Goal: Information Seeking & Learning: Learn about a topic

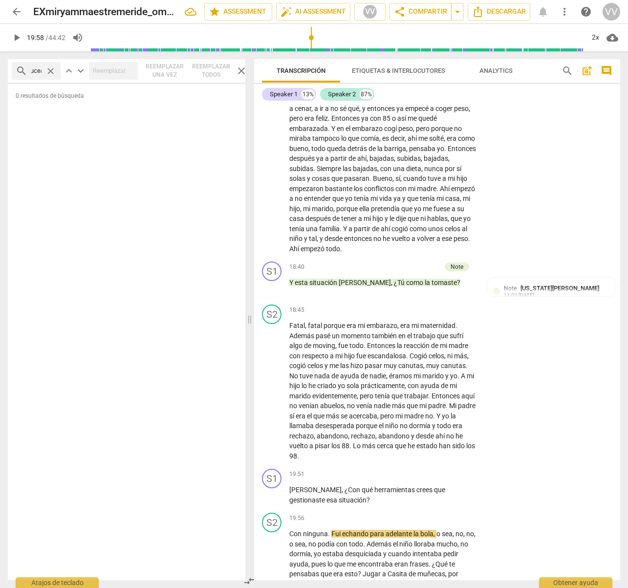
scroll to position [3421, 0]
drag, startPoint x: 286, startPoint y: 282, endPoint x: 443, endPoint y: 282, distance: 156.4
click at [443, 282] on div "S1 play_arrow pause 18:40 + Add competency Note keyboard_arrow_right Y esta sit…" at bounding box center [437, 280] width 366 height 43
click at [441, 283] on p "Y esta situación [PERSON_NAME] , ¿Tú como la tomaste ?" at bounding box center [382, 284] width 187 height 10
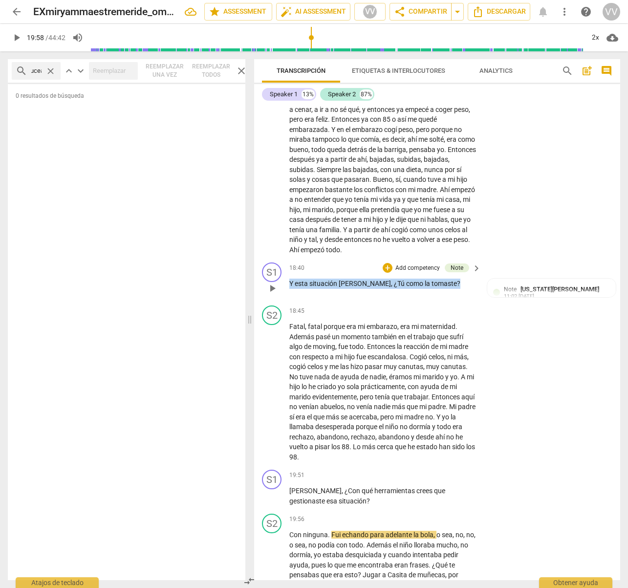
drag, startPoint x: 433, startPoint y: 284, endPoint x: 289, endPoint y: 282, distance: 144.2
click at [278, 281] on div "S1 play_arrow pause 18:40 + Add competency Note keyboard_arrow_right Y esta sit…" at bounding box center [437, 280] width 366 height 43
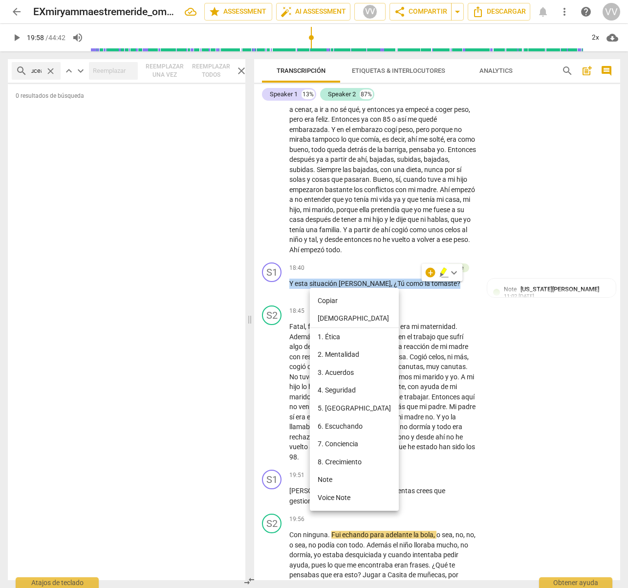
scroll to position [3420, 0]
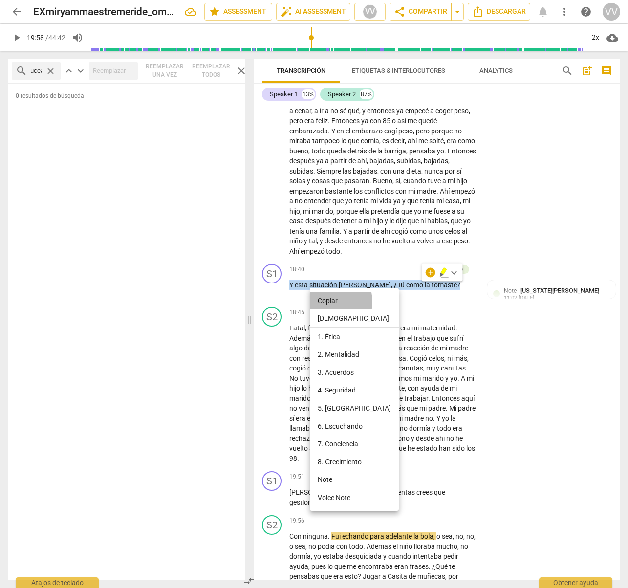
drag, startPoint x: 325, startPoint y: 302, endPoint x: 266, endPoint y: 322, distance: 62.5
click at [325, 302] on li "Copiar" at bounding box center [354, 301] width 89 height 18
copy p "Y esta situación [PERSON_NAME] , ¿Tú como la tomaste ?"
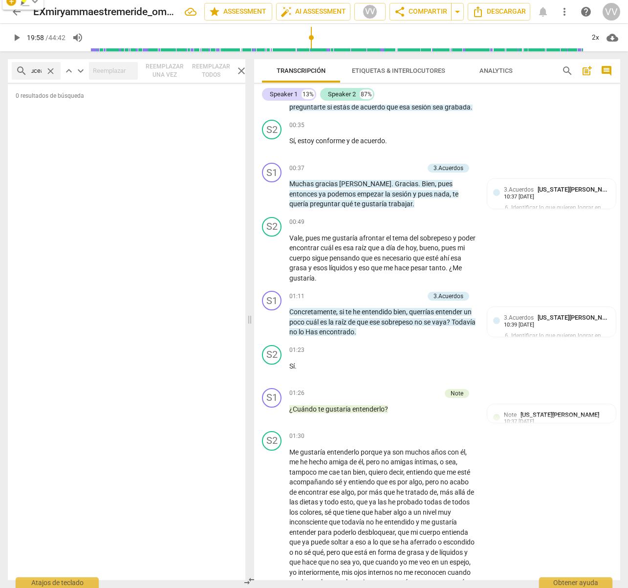
scroll to position [0, 0]
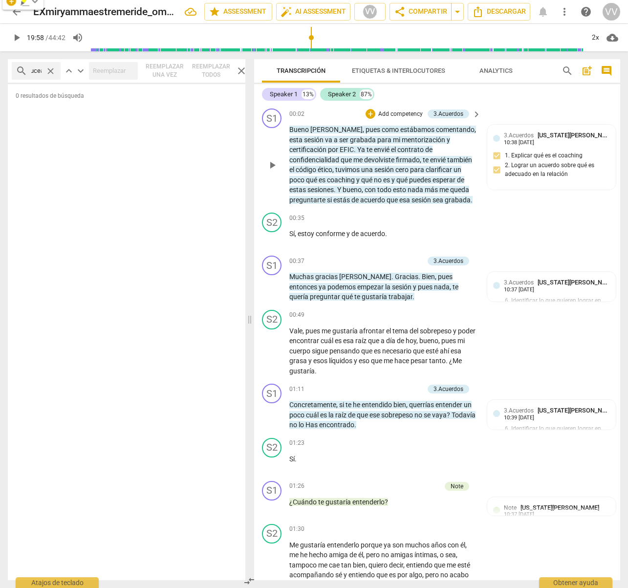
drag, startPoint x: 309, startPoint y: 113, endPoint x: 288, endPoint y: 113, distance: 21.0
click at [288, 113] on div "S1 play_arrow pause 00:02 + Add competency 3.Acuerdos keyboard_arrow_right [PER…" at bounding box center [437, 157] width 366 height 104
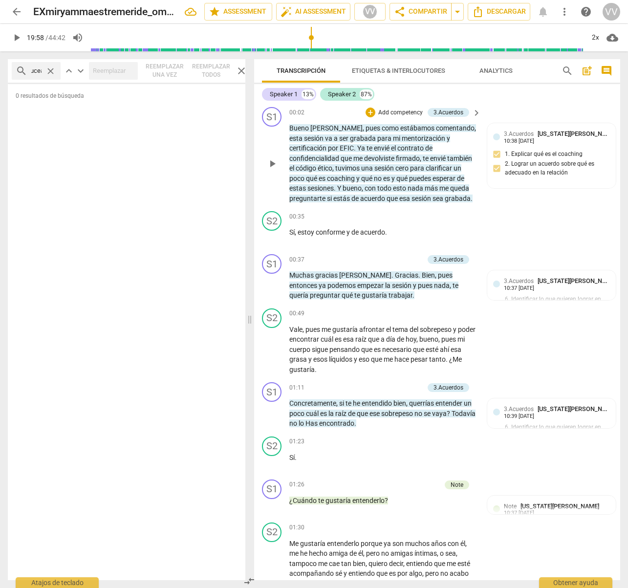
drag, startPoint x: 287, startPoint y: 112, endPoint x: 305, endPoint y: 112, distance: 17.6
click at [304, 112] on div "S1 play_arrow pause 00:02 + Add competency 3.Acuerdos keyboard_arrow_right [PER…" at bounding box center [437, 155] width 366 height 104
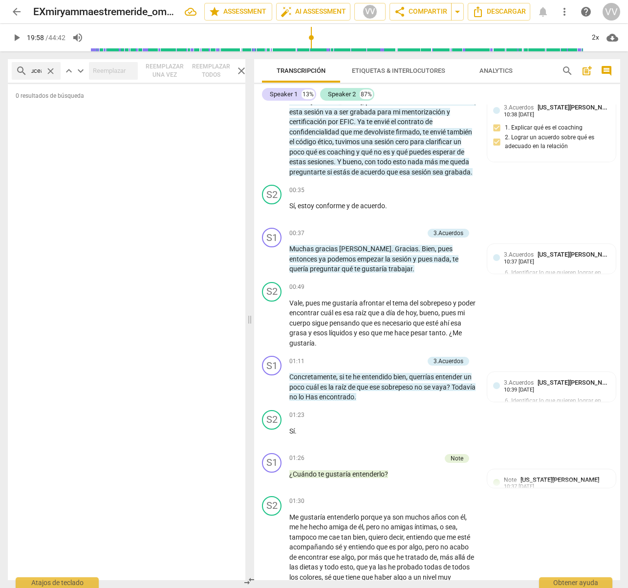
scroll to position [29, 0]
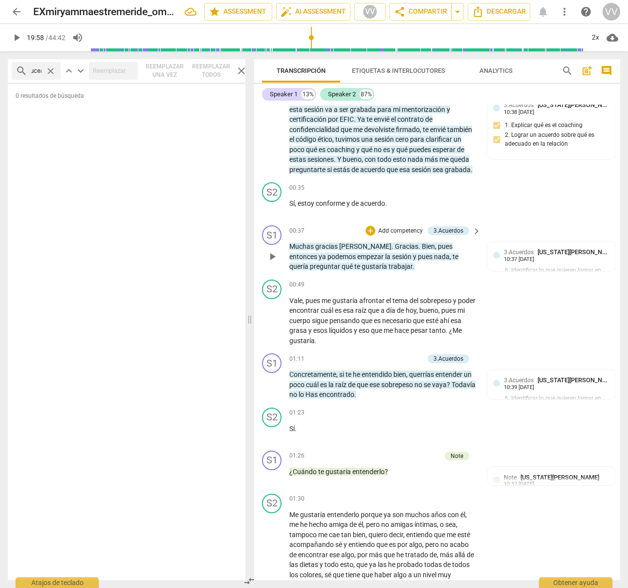
drag, startPoint x: 289, startPoint y: 231, endPoint x: 306, endPoint y: 231, distance: 16.6
click at [306, 231] on div "S1 play_arrow pause 00:37 + Add competency 3.Acuerdos keyboard_arrow_right Much…" at bounding box center [437, 248] width 366 height 54
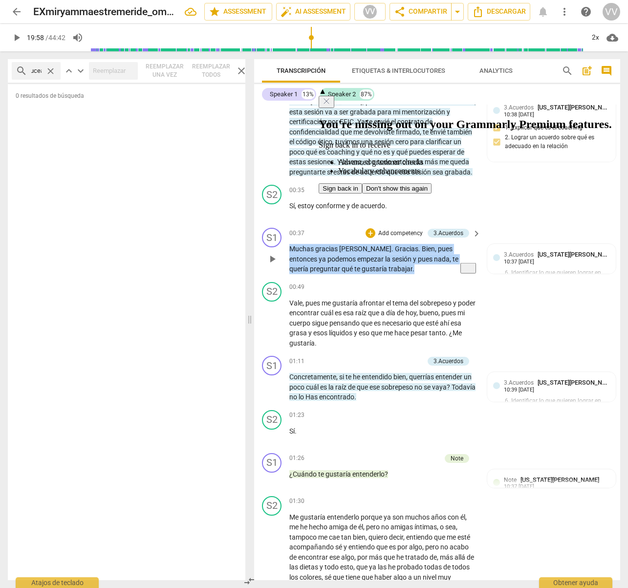
drag, startPoint x: 370, startPoint y: 272, endPoint x: 295, endPoint y: 249, distance: 77.6
click at [288, 246] on div "S1 play_arrow pause 00:37 + Add competency 3.Acuerdos keyboard_arrow_right Much…" at bounding box center [437, 251] width 366 height 54
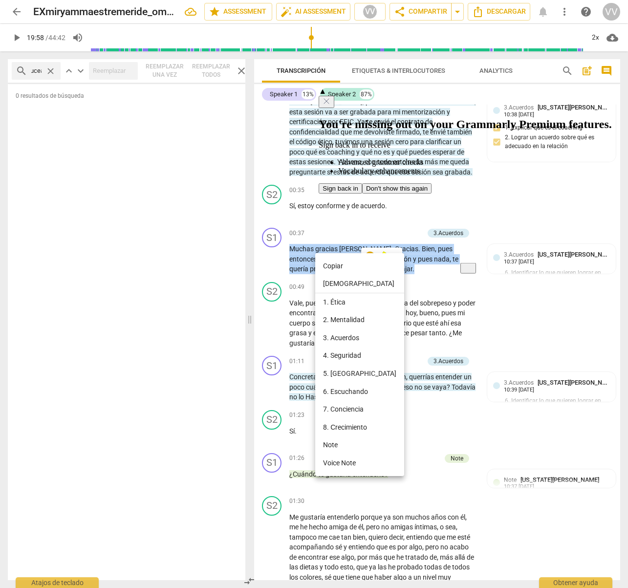
click at [330, 97] on icon "Close" at bounding box center [327, 101] width 8 height 8
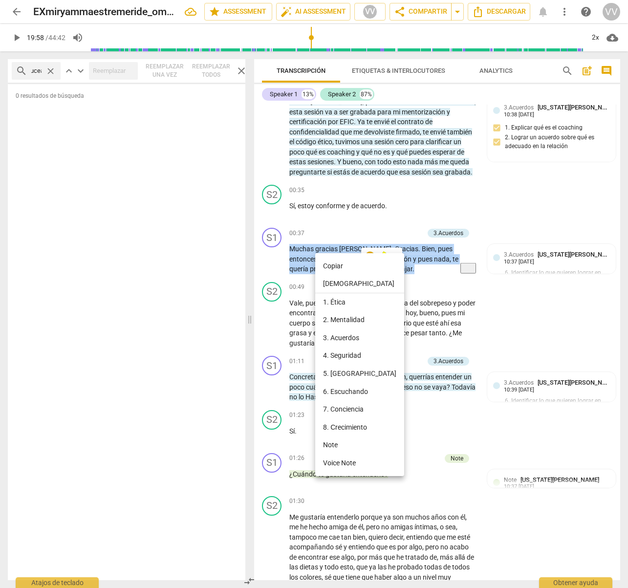
click at [329, 268] on li "Copiar" at bounding box center [359, 266] width 89 height 18
copy p "Muchas gracias [PERSON_NAME] . Gracias . Bien , pues entonces ya podemos empeza…"
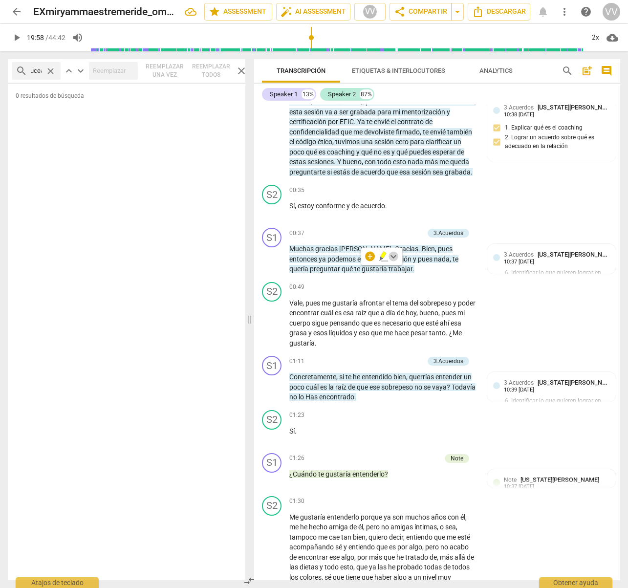
click at [394, 256] on span "keyboard_arrow_down" at bounding box center [394, 257] width 12 height 12
click at [399, 308] on div at bounding box center [399, 309] width 11 height 11
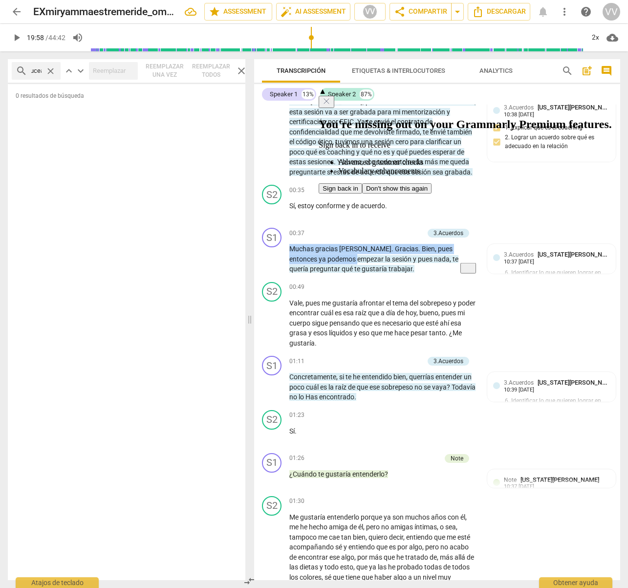
drag, startPoint x: 290, startPoint y: 246, endPoint x: 322, endPoint y: 258, distance: 33.9
click at [321, 255] on p "Muchas gracias [PERSON_NAME] . Gracias . Bien , pues entonces ya podemos empeza…" at bounding box center [382, 259] width 187 height 30
click at [330, 97] on icon "Close" at bounding box center [327, 101] width 8 height 8
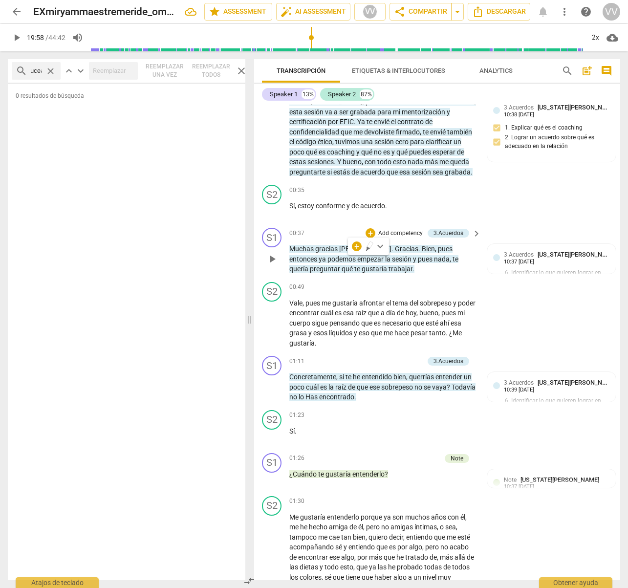
drag, startPoint x: 367, startPoint y: 268, endPoint x: 308, endPoint y: 254, distance: 59.9
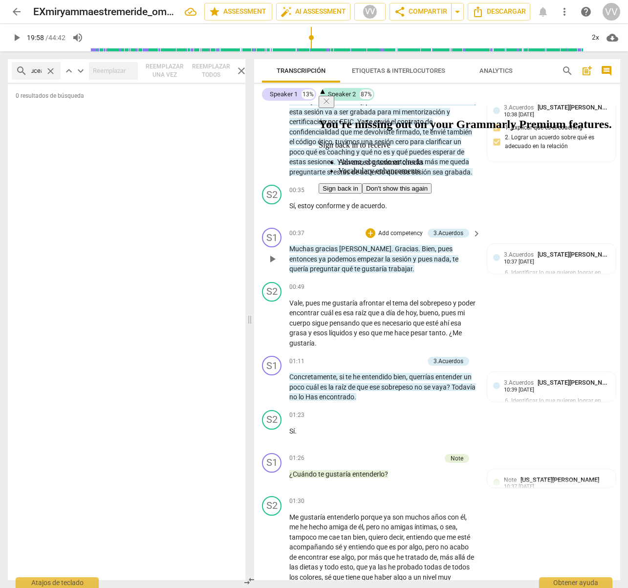
drag, startPoint x: 308, startPoint y: 254, endPoint x: 298, endPoint y: 252, distance: 10.0
click at [308, 254] on p "Muchas gracias [PERSON_NAME] . Gracias . Bien , pues entonces ya podemos empeza…" at bounding box center [382, 259] width 187 height 30
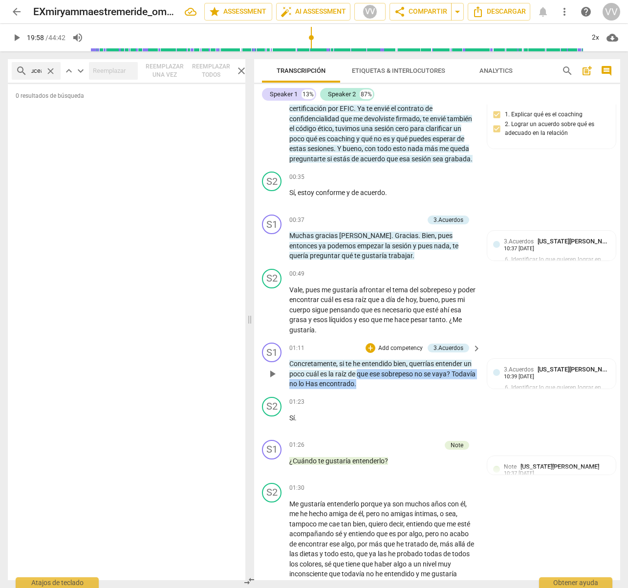
scroll to position [35, 0]
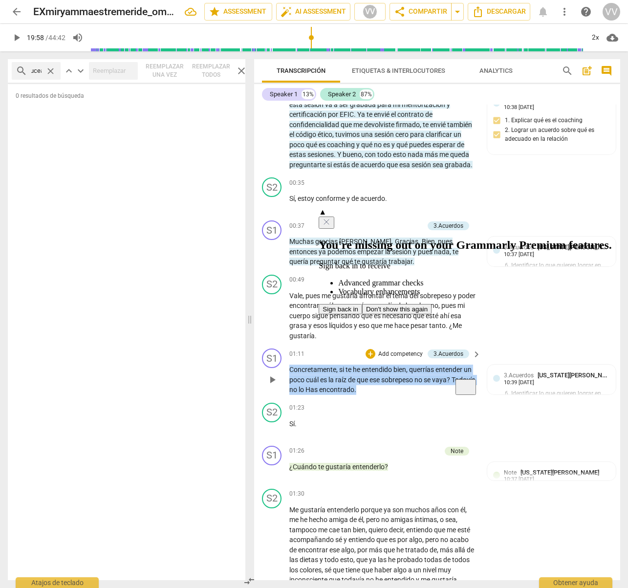
drag, startPoint x: 386, startPoint y: 384, endPoint x: 291, endPoint y: 370, distance: 95.9
click at [290, 369] on p "Concretamente , si te he entendido bien , querrías entender un poco cuál es la …" at bounding box center [382, 380] width 187 height 30
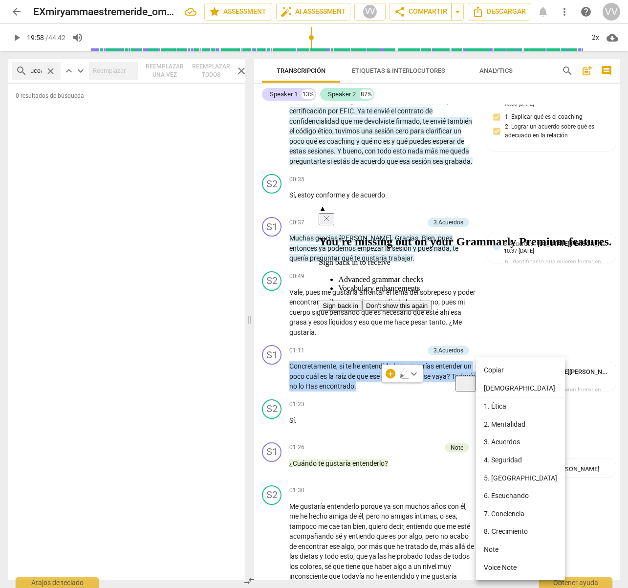
drag, startPoint x: 492, startPoint y: 370, endPoint x: 486, endPoint y: 373, distance: 6.8
click at [492, 370] on li "Copiar" at bounding box center [520, 370] width 89 height 18
copy p "Concretamente , si te he entendido bien , querrías entender un poco cuál es la …"
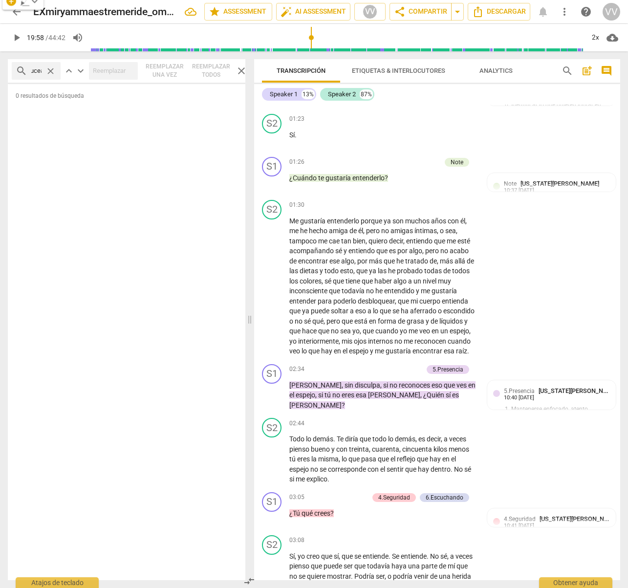
scroll to position [334, 0]
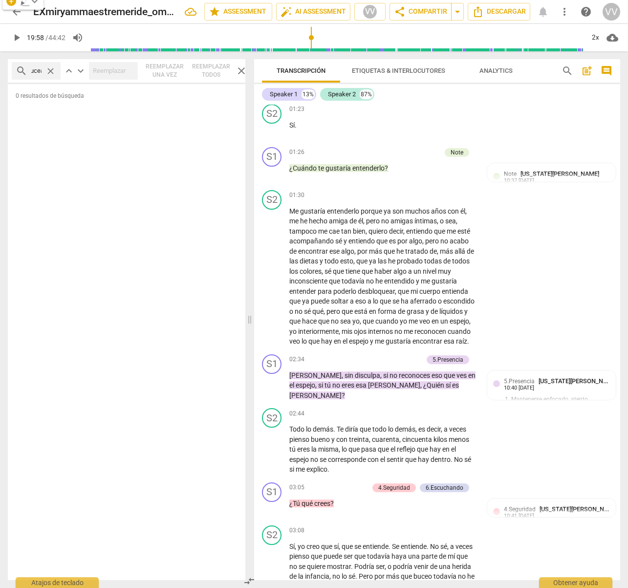
click at [240, 68] on span "close" at bounding box center [242, 71] width 12 height 12
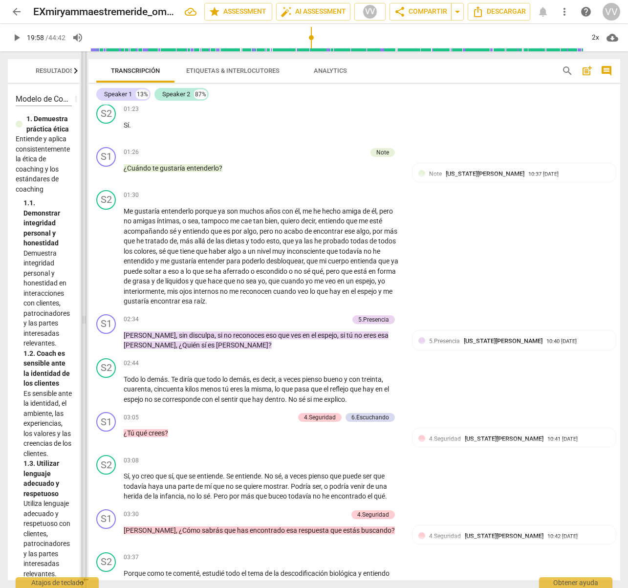
scroll to position [263, 0]
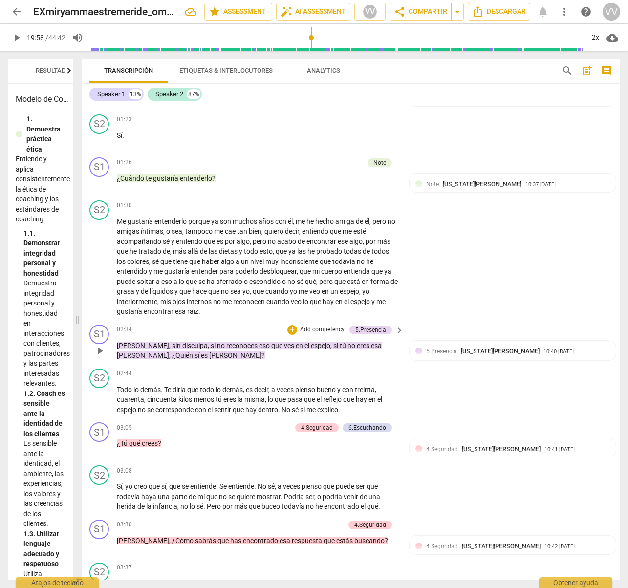
drag, startPoint x: 249, startPoint y: 319, endPoint x: 84, endPoint y: 319, distance: 164.7
click at [76, 319] on span at bounding box center [77, 319] width 6 height 537
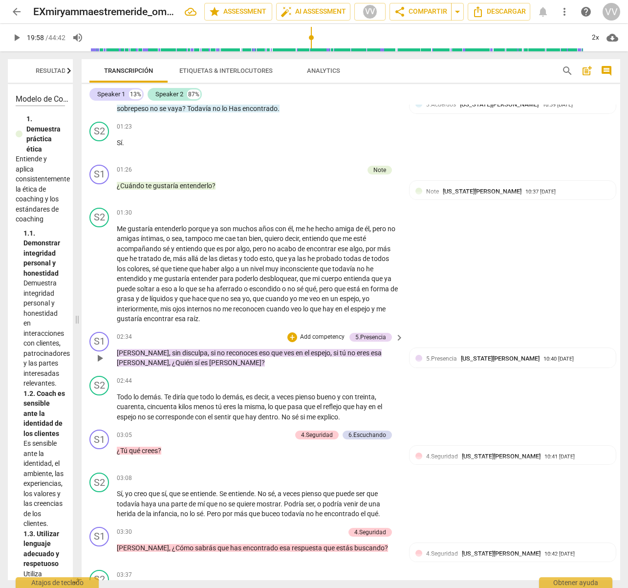
click at [221, 354] on p "[PERSON_NAME] , sin disculpa , si no reconoces eso que ves en el espejo , si tú…" at bounding box center [258, 358] width 282 height 20
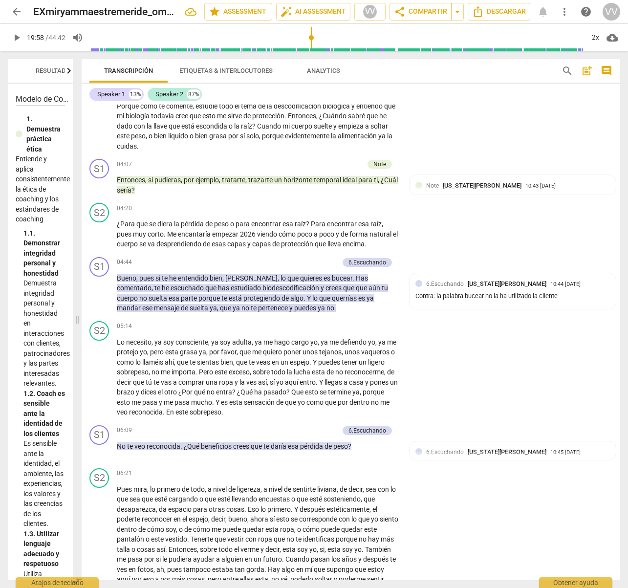
scroll to position [743, 0]
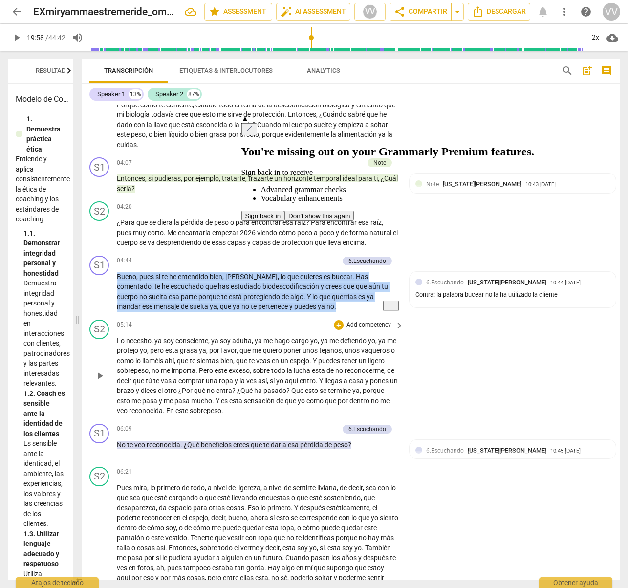
drag, startPoint x: 118, startPoint y: 262, endPoint x: 276, endPoint y: 312, distance: 165.9
click at [284, 312] on div "S1 play_arrow pause 00:02 + Add competency 3.Acuerdos keyboard_arrow_right [PER…" at bounding box center [351, 343] width 539 height 476
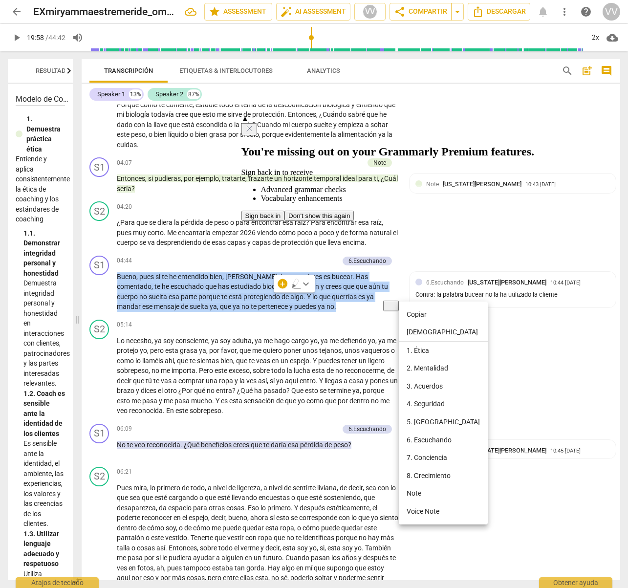
click at [422, 313] on li "Copiar" at bounding box center [443, 315] width 89 height 18
copy p "Bueno , pues si te he entendido bien , [PERSON_NAME] , lo que quieres es bucear…"
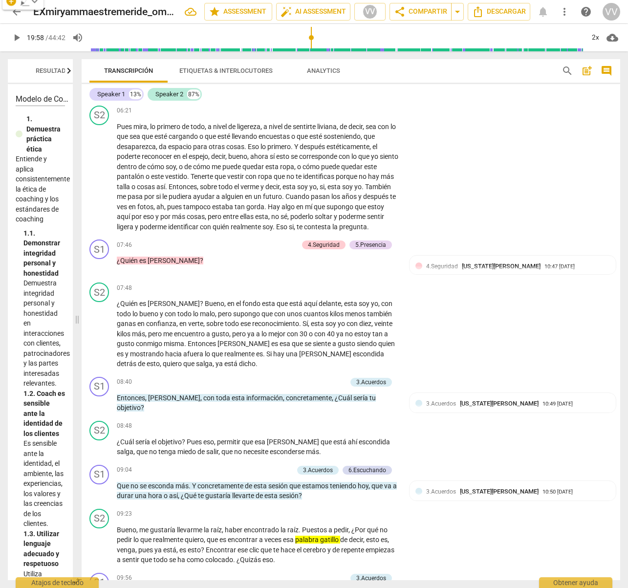
scroll to position [1110, 0]
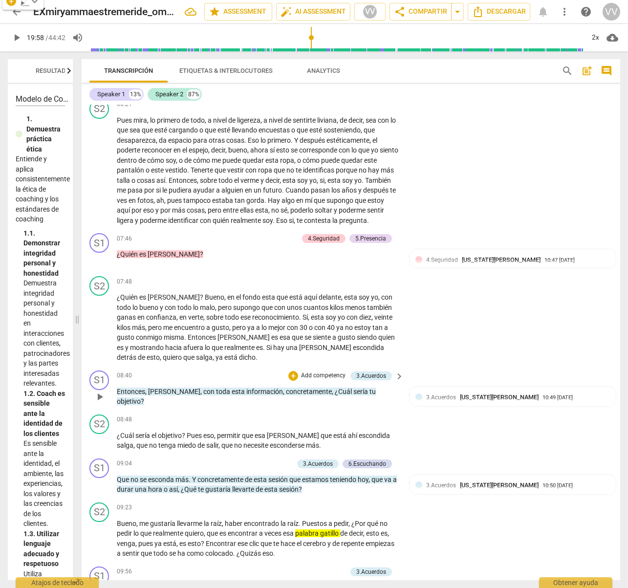
drag, startPoint x: 119, startPoint y: 371, endPoint x: 168, endPoint y: 392, distance: 53.2
click at [168, 392] on div "08:40 + Add competency 3.Acuerdos keyboard_arrow_right Entonces , [PERSON_NAME]…" at bounding box center [261, 389] width 288 height 36
drag, startPoint x: 121, startPoint y: 392, endPoint x: 357, endPoint y: 395, distance: 236.1
click at [374, 399] on div "08:40 + Add competency 3.Acuerdos keyboard_arrow_right Entonces , [PERSON_NAME]…" at bounding box center [261, 389] width 288 height 36
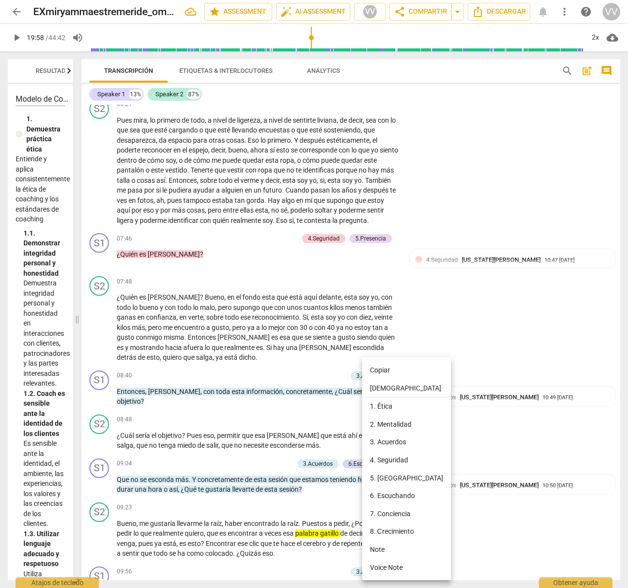
click at [333, 407] on div at bounding box center [314, 294] width 628 height 588
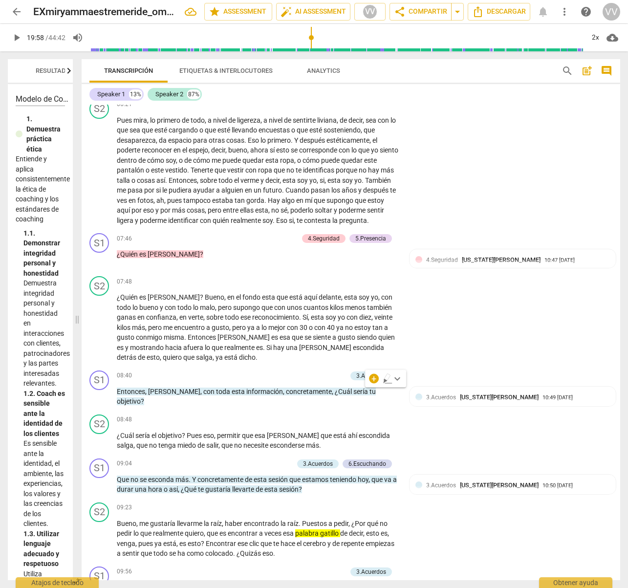
click at [397, 379] on span "keyboard_arrow_down" at bounding box center [398, 379] width 12 height 12
click at [403, 430] on div at bounding box center [402, 431] width 11 height 11
click at [125, 389] on span "Entonces" at bounding box center [131, 392] width 28 height 8
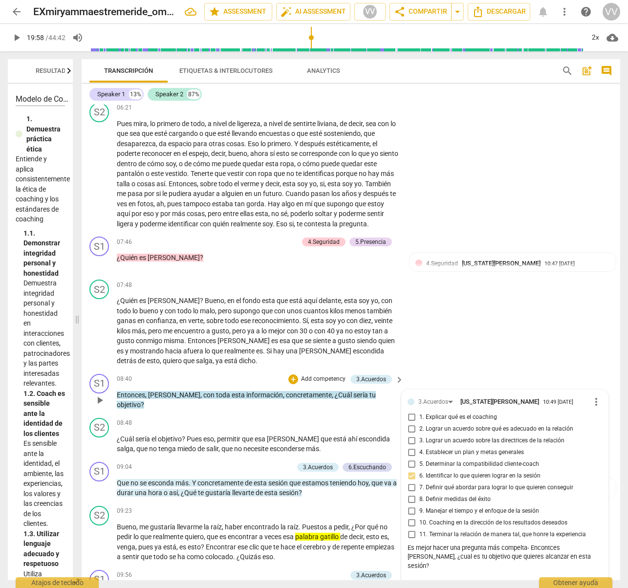
drag, startPoint x: 115, startPoint y: 389, endPoint x: 275, endPoint y: 399, distance: 159.7
click at [275, 399] on div "S1 play_arrow pause 08:40 + Add competency 3.Acuerdos keyboard_arrow_right Ento…" at bounding box center [351, 392] width 539 height 44
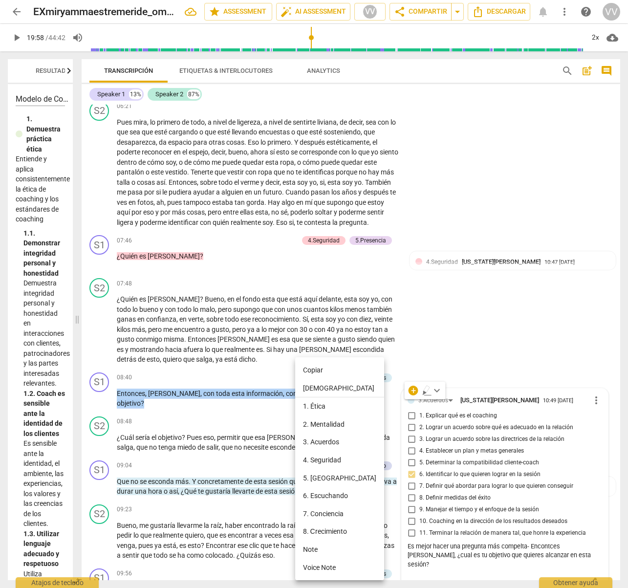
click at [317, 370] on li "Copiar" at bounding box center [339, 370] width 89 height 18
copy p "Entonces , [PERSON_NAME] , con toda esta información , concretamente , ¿Cuál se…"
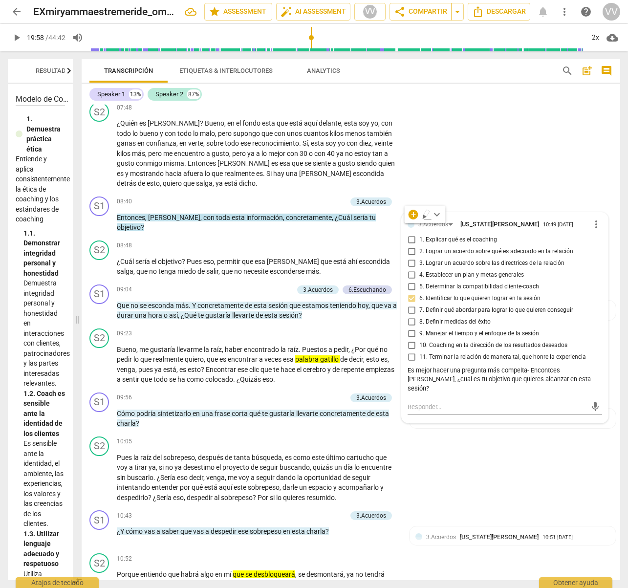
scroll to position [1283, 0]
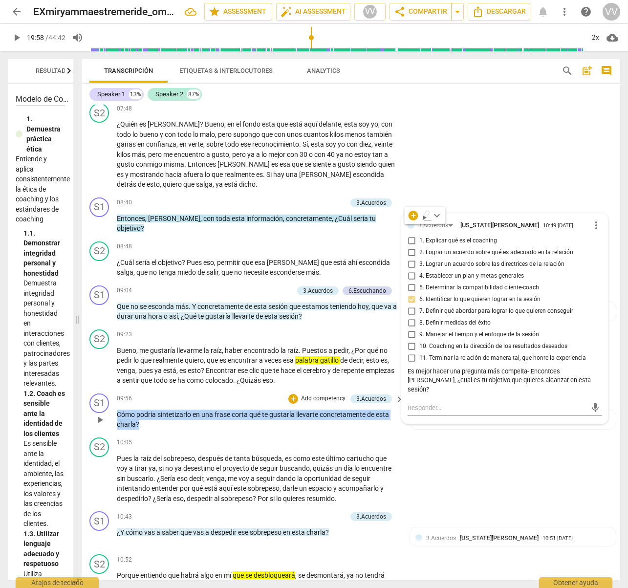
drag, startPoint x: 117, startPoint y: 407, endPoint x: 140, endPoint y: 421, distance: 27.0
click at [143, 422] on div "09:56 + Add competency 3.Acuerdos keyboard_arrow_right Cómo podría sintetizarlo…" at bounding box center [261, 412] width 288 height 36
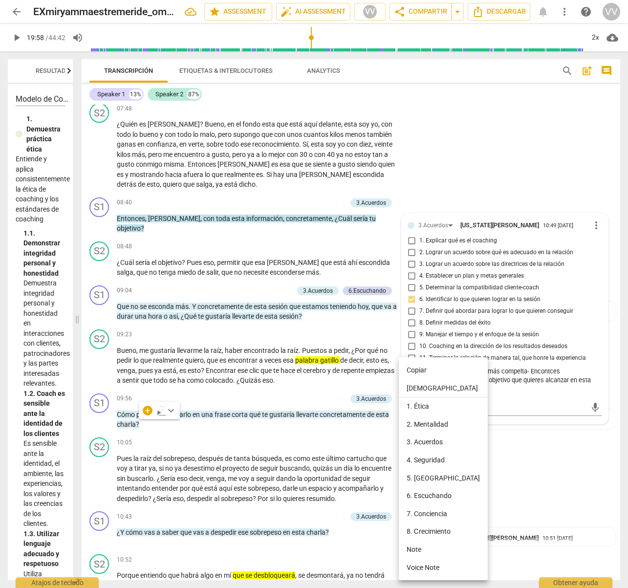
click at [171, 411] on div at bounding box center [314, 294] width 628 height 588
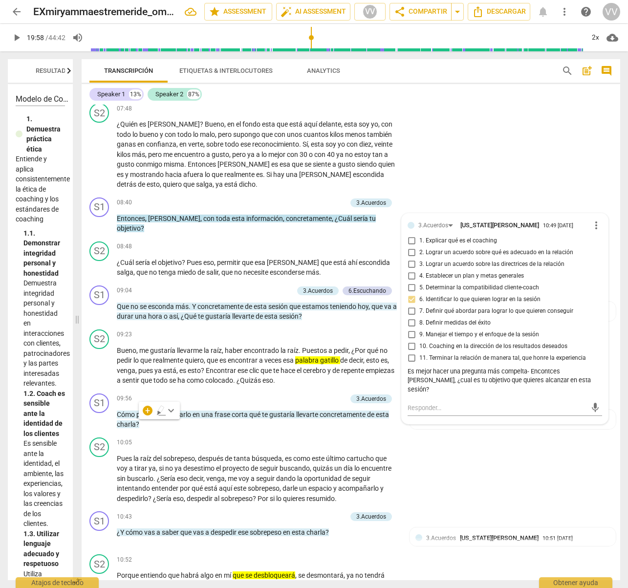
click at [173, 412] on span "keyboard_arrow_down" at bounding box center [171, 411] width 12 height 12
drag, startPoint x: 175, startPoint y: 467, endPoint x: 171, endPoint y: 462, distance: 6.6
click at [175, 467] on div at bounding box center [176, 463] width 11 height 11
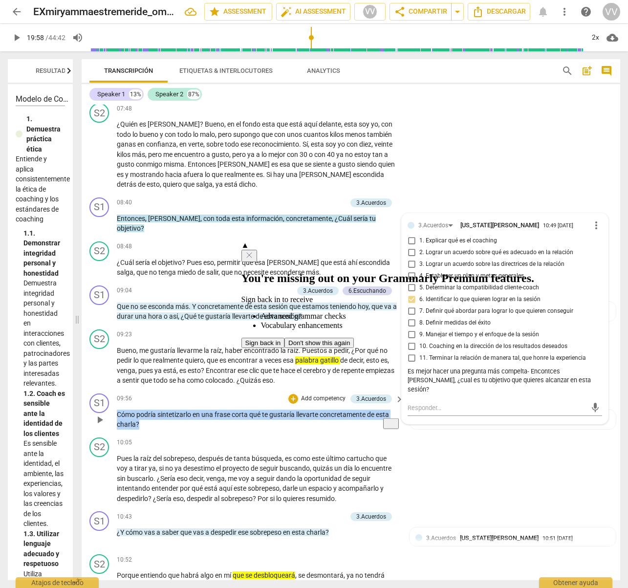
drag, startPoint x: 120, startPoint y: 410, endPoint x: 140, endPoint y: 423, distance: 24.3
click at [140, 423] on p "Cómo podría sintetizarlo en una frase corta qué te gustaría llevarte concretame…" at bounding box center [258, 420] width 282 height 20
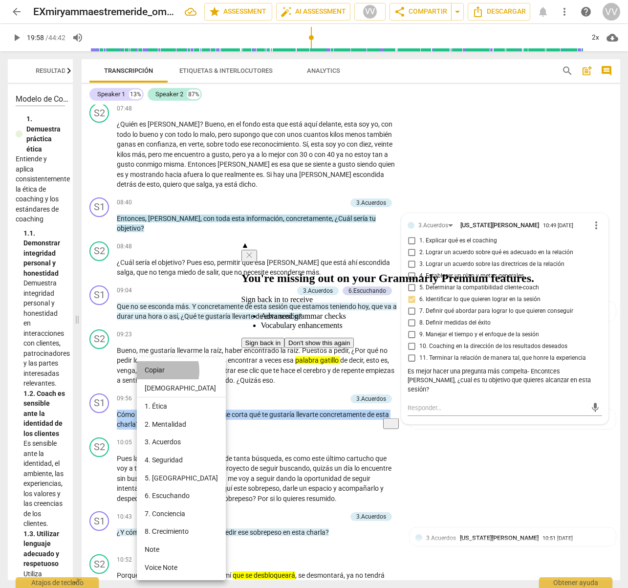
drag, startPoint x: 158, startPoint y: 371, endPoint x: 77, endPoint y: 379, distance: 82.0
click at [158, 371] on li "Copiar" at bounding box center [181, 370] width 89 height 18
copy p "Cómo podría sintetizarlo en una frase corta qué te gustaría llevarte concretame…"
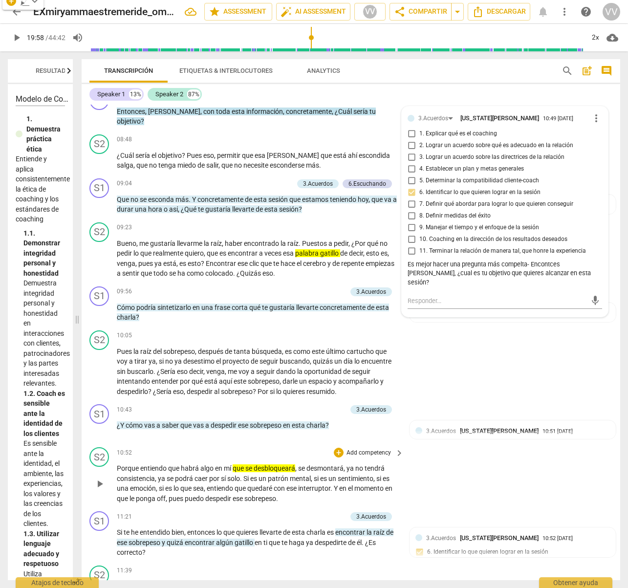
scroll to position [1394, 0]
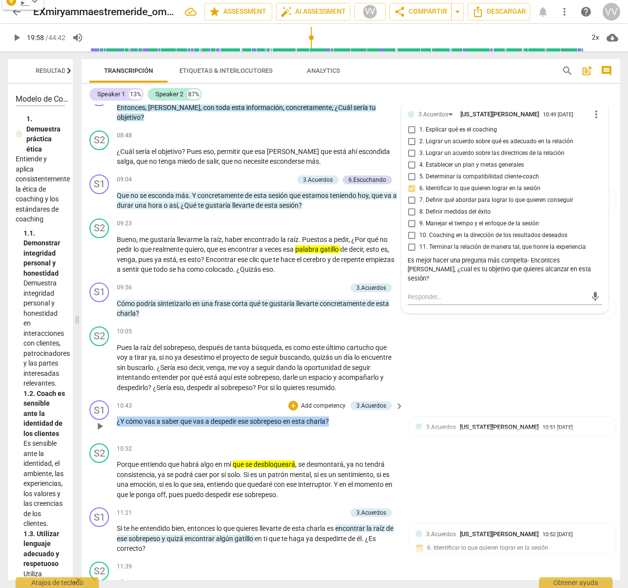
drag, startPoint x: 347, startPoint y: 420, endPoint x: 108, endPoint y: 418, distance: 239.5
click at [108, 418] on div "S1 play_arrow pause 10:43 + Add competency 3.Acuerdos keyboard_arrow_right ¿Y c…" at bounding box center [351, 417] width 539 height 43
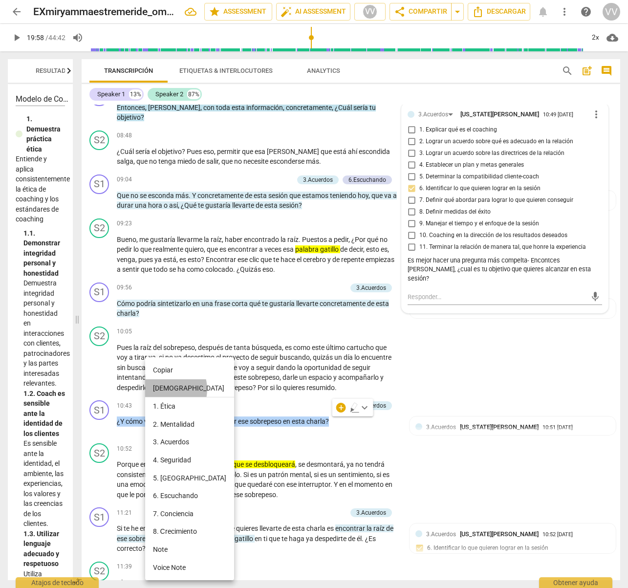
drag, startPoint x: 166, startPoint y: 390, endPoint x: 41, endPoint y: 388, distance: 125.2
click at [162, 391] on li "[DEMOGRAPHIC_DATA]" at bounding box center [189, 388] width 89 height 19
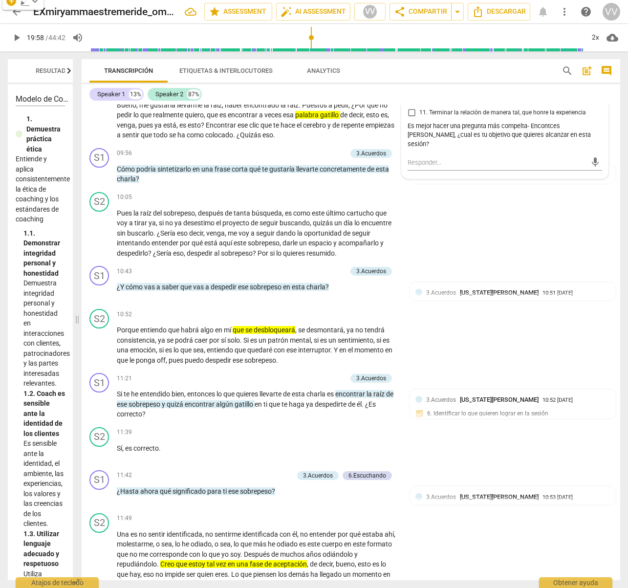
scroll to position [1532, 0]
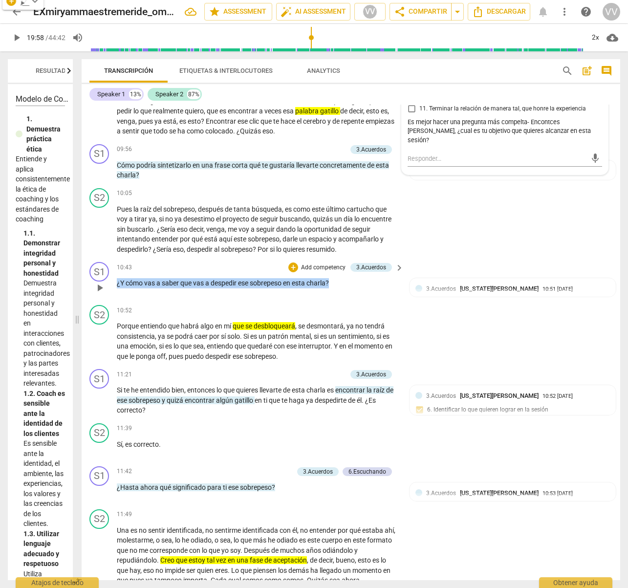
drag, startPoint x: 336, startPoint y: 284, endPoint x: 114, endPoint y: 278, distance: 222.0
click at [111, 278] on div "S1 play_arrow pause 10:43 + Add competency 3.Acuerdos keyboard_arrow_right ¿Y c…" at bounding box center [351, 279] width 539 height 43
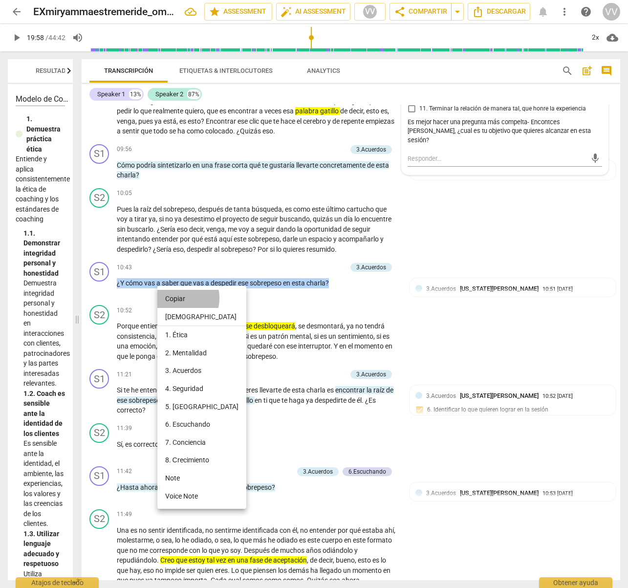
click at [178, 298] on li "Copiar" at bounding box center [201, 299] width 89 height 18
copy p "¿Y cómo vas a saber que vas a despedir ese sobrepeso en esta charla ?"
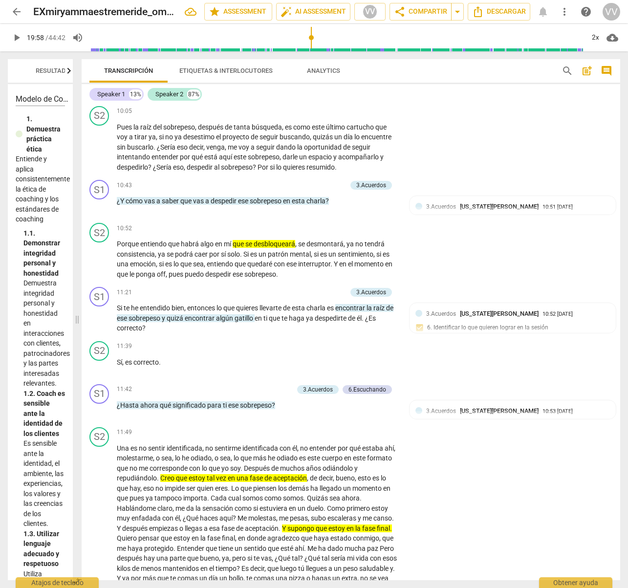
scroll to position [1617, 0]
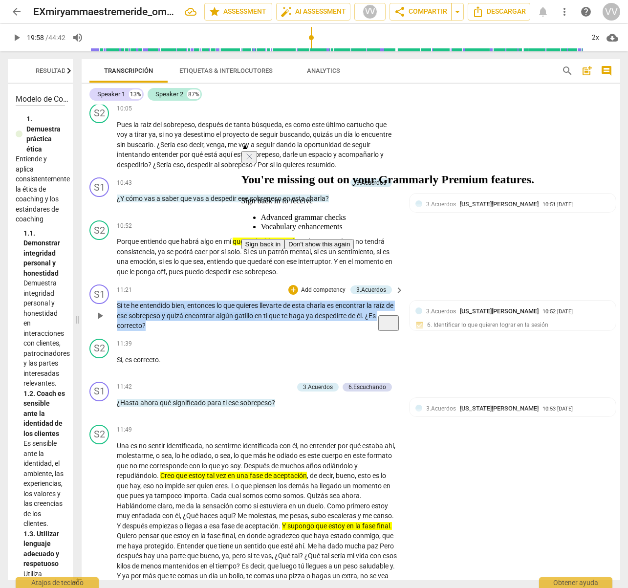
drag, startPoint x: 131, startPoint y: 306, endPoint x: 156, endPoint y: 323, distance: 29.8
click at [156, 323] on p "Si te he entendido bien , entonces lo que quieres llevarte de esta charla es en…" at bounding box center [258, 316] width 282 height 30
click at [156, 312] on div "+" at bounding box center [154, 312] width 10 height 10
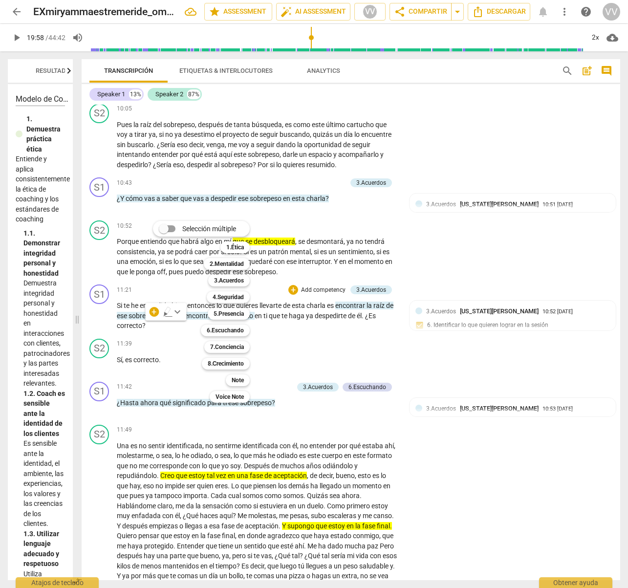
click at [178, 340] on div "Selección múltiple m 1.Ética 1 2.Mentalidad 2 3.Acuerdos 3 4.Seguridad 4 5.Pres…" at bounding box center [208, 312] width 119 height 187
click at [122, 303] on div at bounding box center [314, 294] width 628 height 588
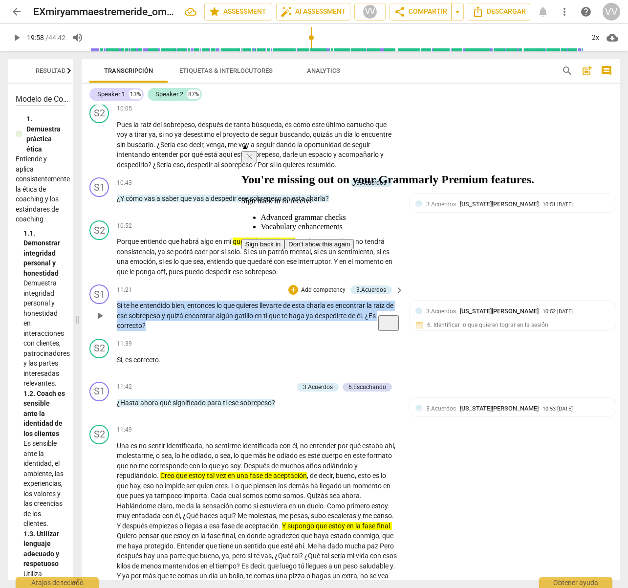
drag, startPoint x: 118, startPoint y: 303, endPoint x: 132, endPoint y: 319, distance: 21.8
click at [152, 324] on p "Si te he entendido bien , entonces lo que quieres llevarte de esta charla es en…" at bounding box center [258, 316] width 282 height 30
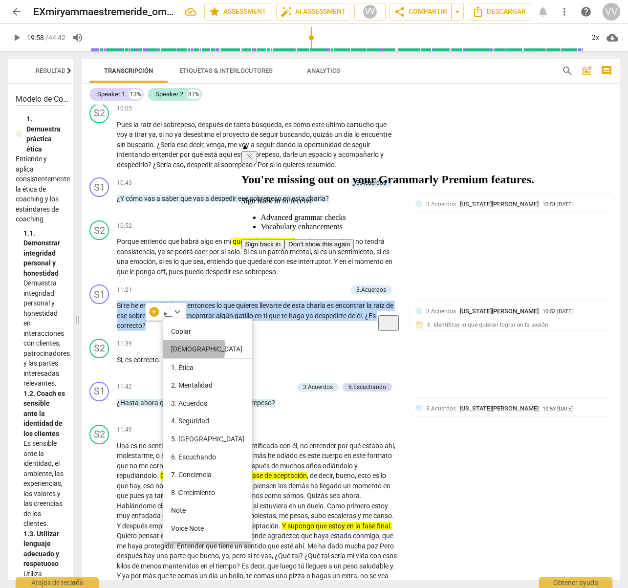
click at [184, 349] on li "[DEMOGRAPHIC_DATA]" at bounding box center [207, 349] width 89 height 19
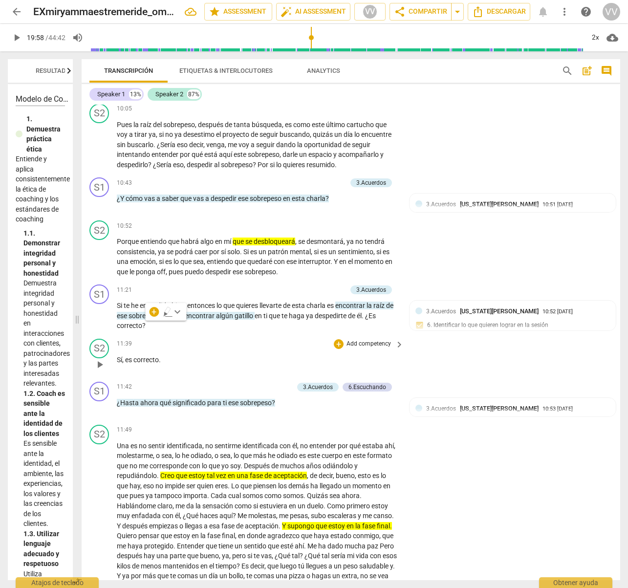
click at [186, 339] on div "11:39 + Add competency keyboard_arrow_right" at bounding box center [261, 344] width 288 height 11
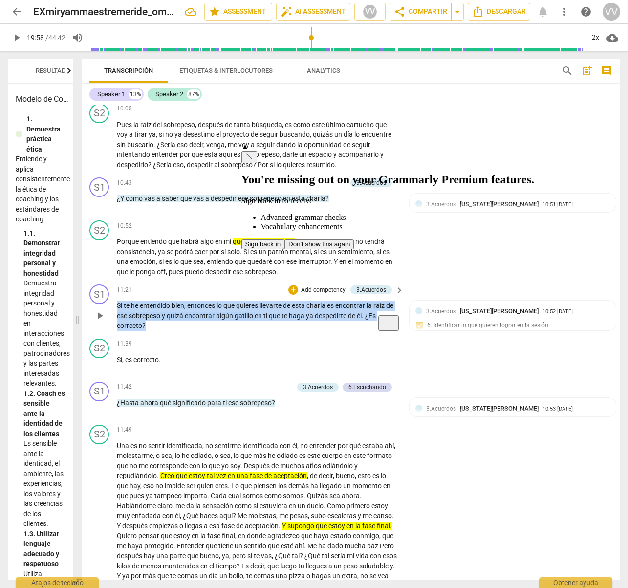
drag, startPoint x: 118, startPoint y: 305, endPoint x: 151, endPoint y: 323, distance: 37.2
click at [153, 323] on p "Si te he entendido bien , entonces lo que quieres llevarte de esta charla es en…" at bounding box center [258, 316] width 282 height 30
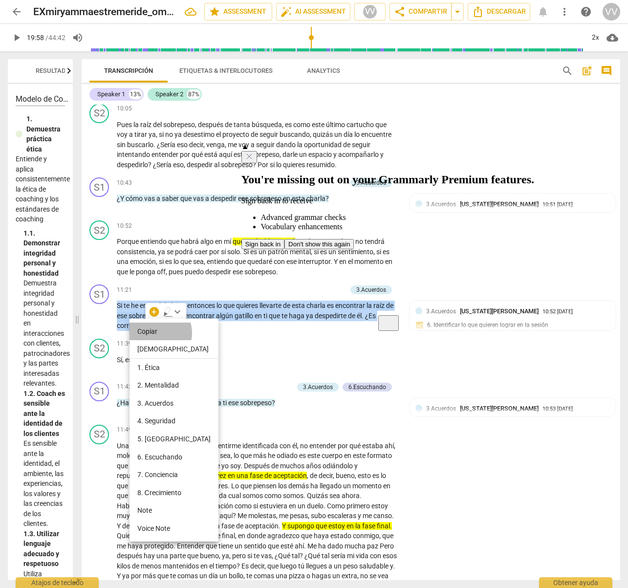
click at [155, 333] on li "Copiar" at bounding box center [174, 332] width 89 height 18
copy p "Si te he entendido bien , entonces lo que quieres llevarte de esta charla es en…"
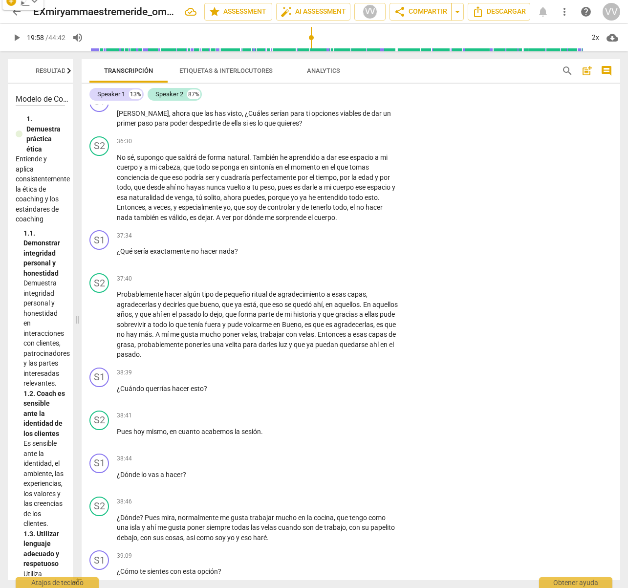
scroll to position [4997, 0]
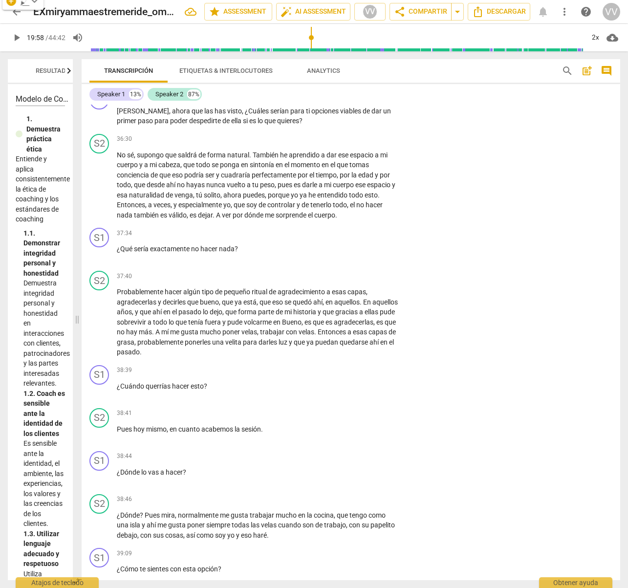
type input "1198"
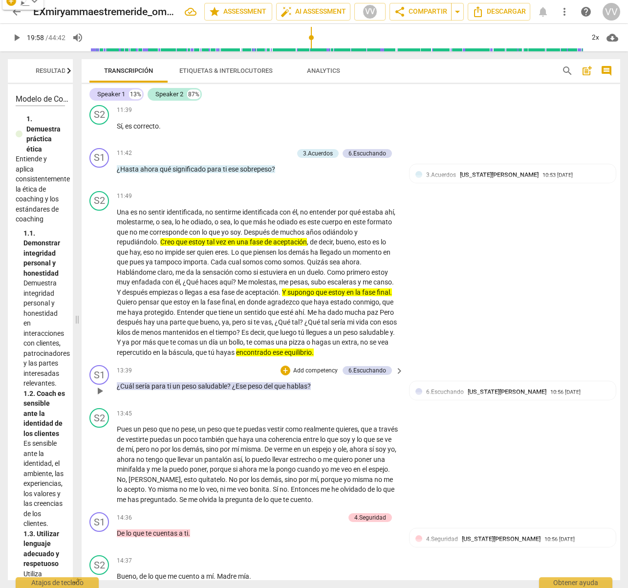
scroll to position [1850, 0]
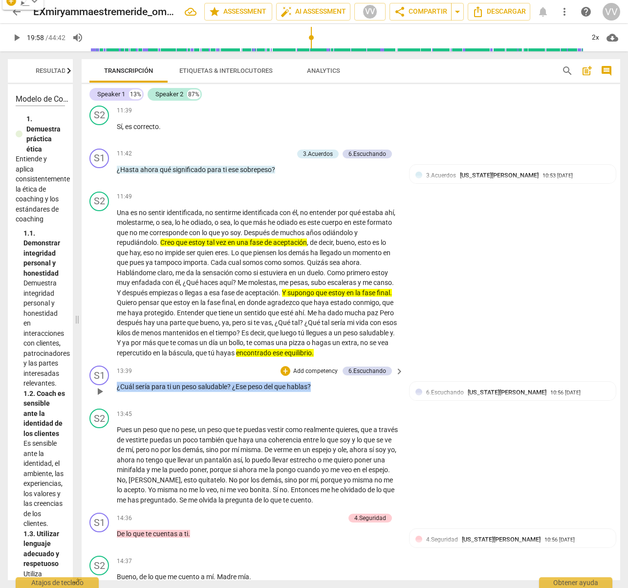
drag, startPoint x: 328, startPoint y: 389, endPoint x: 122, endPoint y: 384, distance: 206.4
click at [117, 380] on div "S1 play_arrow pause 13:39 + Add competency 6.Escuchando keyboard_arrow_right ¿C…" at bounding box center [351, 383] width 539 height 43
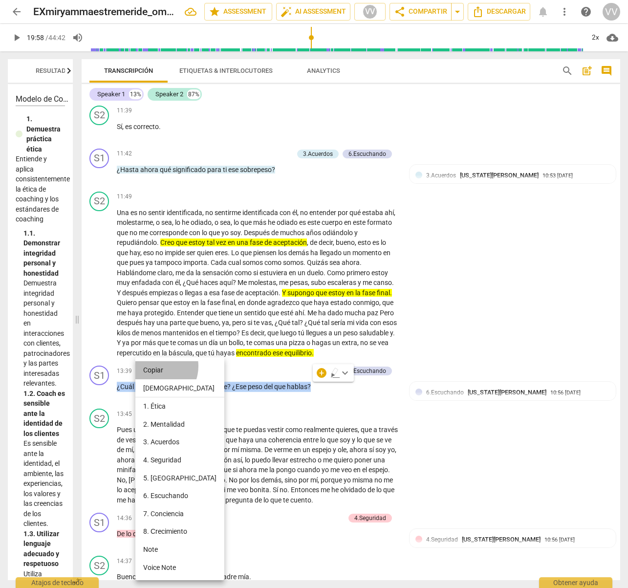
drag, startPoint x: 154, startPoint y: 366, endPoint x: 151, endPoint y: 375, distance: 9.4
click at [154, 366] on li "Copiar" at bounding box center [179, 370] width 89 height 18
copy p "¿Cuál sería para ti un peso saludable ? ¿Ese peso del que hablas ?"
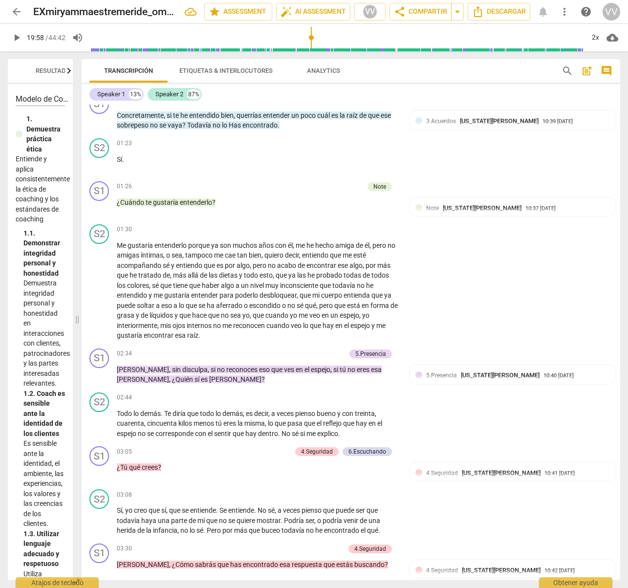
scroll to position [240, 0]
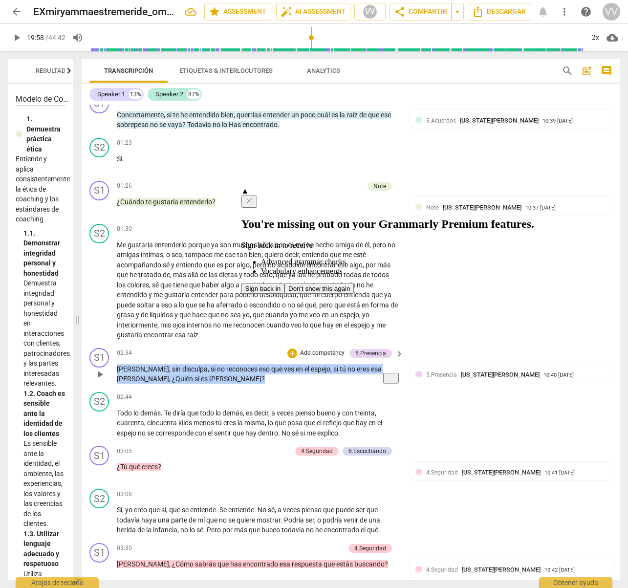
drag, startPoint x: 124, startPoint y: 357, endPoint x: 141, endPoint y: 364, distance: 18.4
click at [148, 369] on p "[PERSON_NAME] , sin disculpa , si no reconoces eso que ves en el espejo , si tú…" at bounding box center [258, 374] width 282 height 20
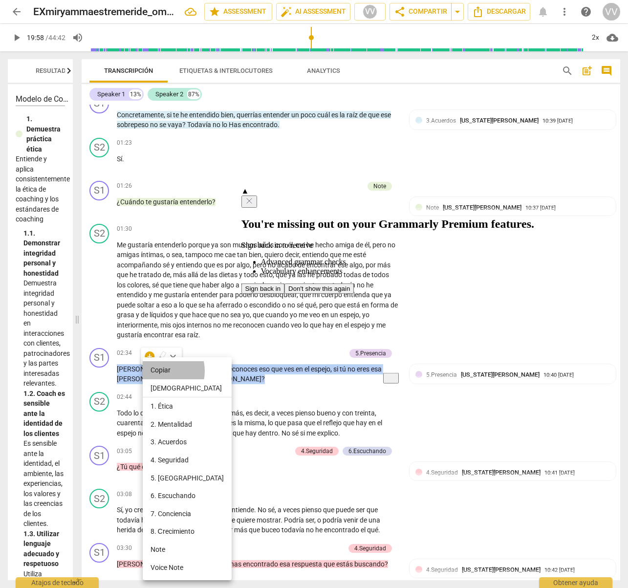
drag, startPoint x: 156, startPoint y: 371, endPoint x: 38, endPoint y: 352, distance: 120.3
click at [156, 371] on li "Copiar" at bounding box center [187, 370] width 89 height 18
copy p "[PERSON_NAME] , sin disculpa , si no reconoces eso que ves en el espejo , si tú…"
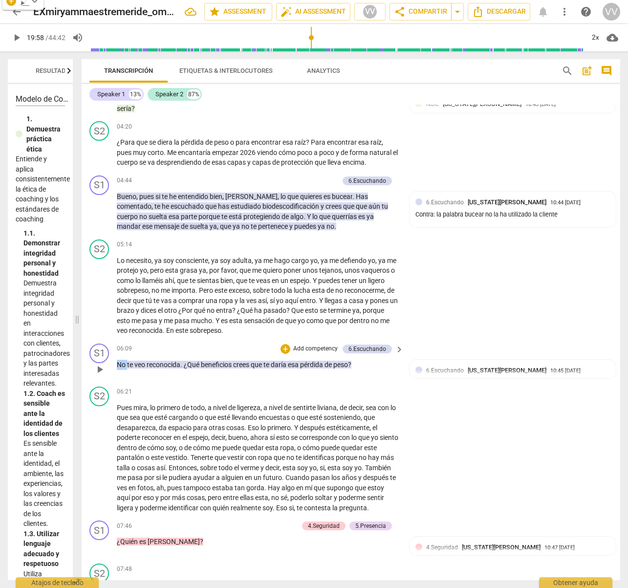
scroll to position [822, 0]
drag, startPoint x: 118, startPoint y: 350, endPoint x: 358, endPoint y: 354, distance: 240.0
click at [360, 360] on p "No te veo reconocida . ¿Qué beneficios crees que te daría esa pérdida de peso ?" at bounding box center [258, 365] width 282 height 10
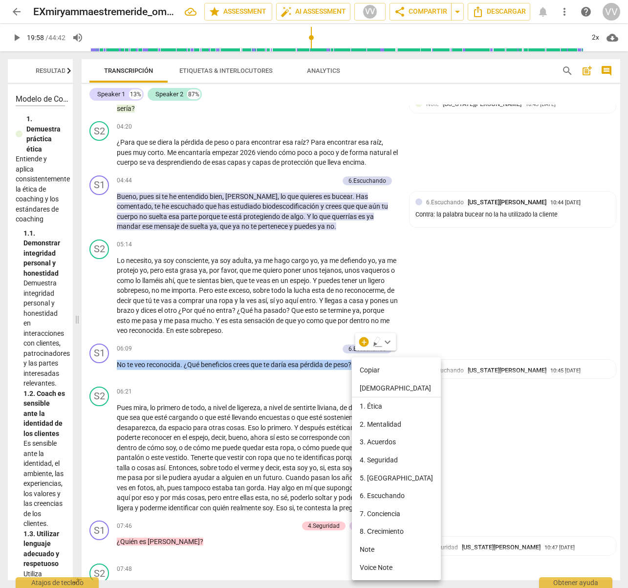
drag, startPoint x: 381, startPoint y: 370, endPoint x: 373, endPoint y: 371, distance: 7.8
click at [381, 370] on li "Copiar" at bounding box center [396, 370] width 89 height 18
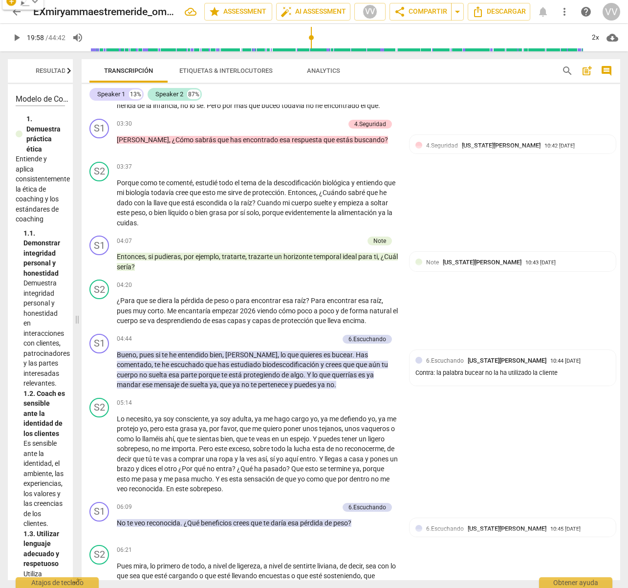
scroll to position [666, 0]
